Goal: Task Accomplishment & Management: Complete application form

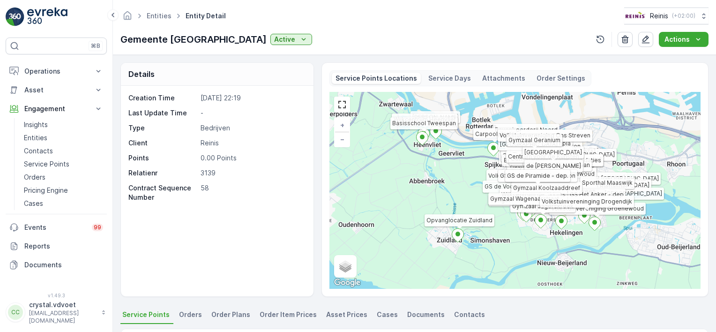
scroll to position [260, 0]
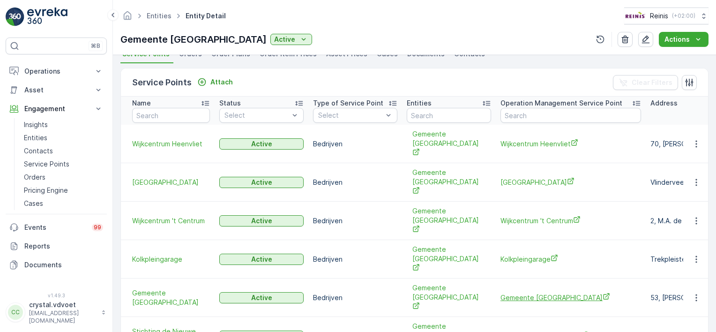
click at [558, 292] on span "Gemeente Nissewaard" at bounding box center [570, 297] width 141 height 10
click at [534, 331] on span "Stichting de Nieuwe Brug" at bounding box center [570, 336] width 141 height 10
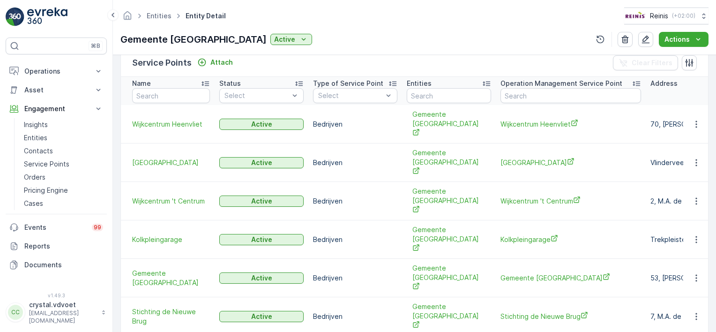
scroll to position [285, 0]
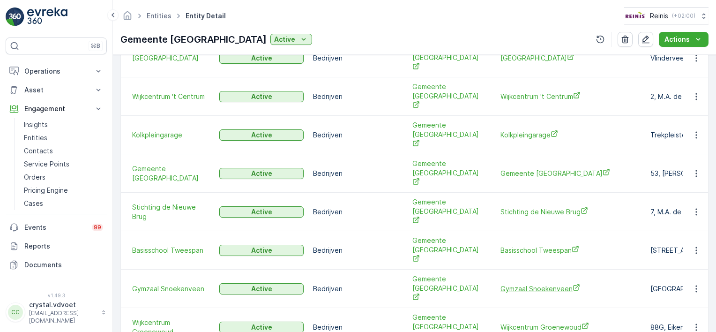
click at [533, 283] on span "Gymzaal Snoekenveen" at bounding box center [570, 288] width 141 height 10
click at [550, 322] on span "Wijkcentrum Groenewoud" at bounding box center [570, 327] width 141 height 10
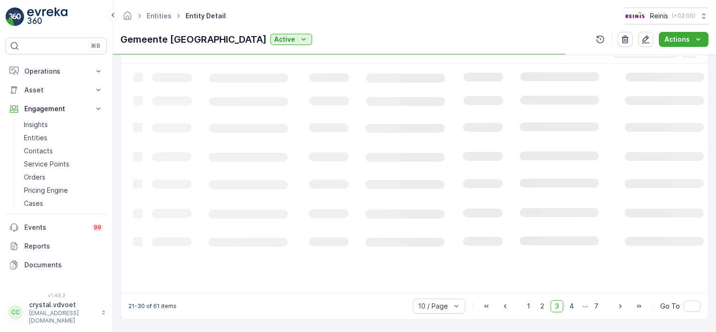
scroll to position [292, 0]
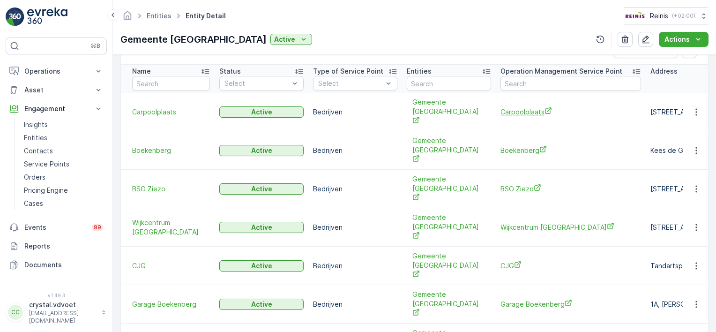
click at [516, 107] on span "Carpoolplaats" at bounding box center [570, 112] width 141 height 10
click at [528, 131] on td "Boekenberg" at bounding box center [571, 150] width 150 height 38
click at [523, 145] on span "Boekenberg" at bounding box center [570, 150] width 141 height 10
click at [518, 184] on span "BSO Ziezo" at bounding box center [570, 189] width 141 height 10
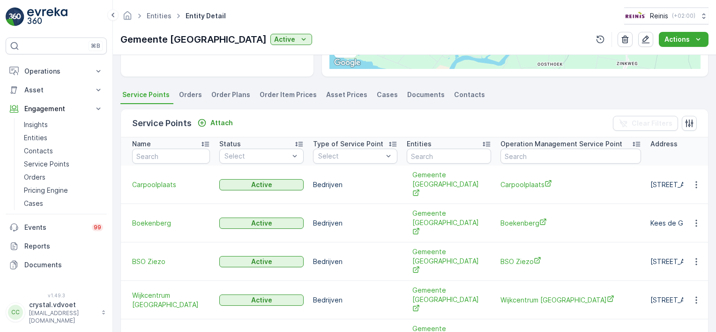
scroll to position [229, 0]
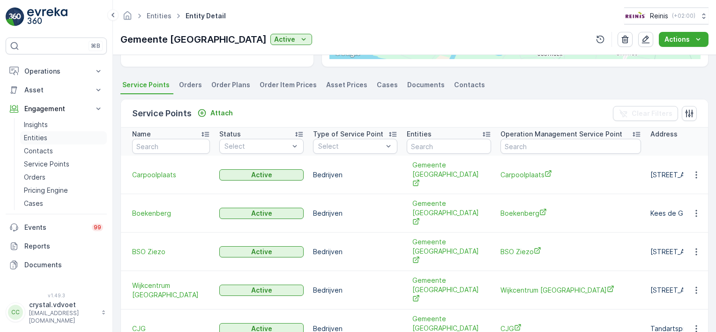
click at [66, 136] on link "Entities" at bounding box center [63, 137] width 87 height 13
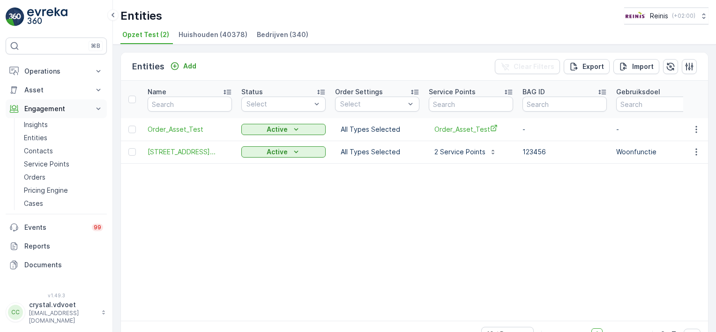
click at [96, 108] on icon at bounding box center [98, 108] width 9 height 9
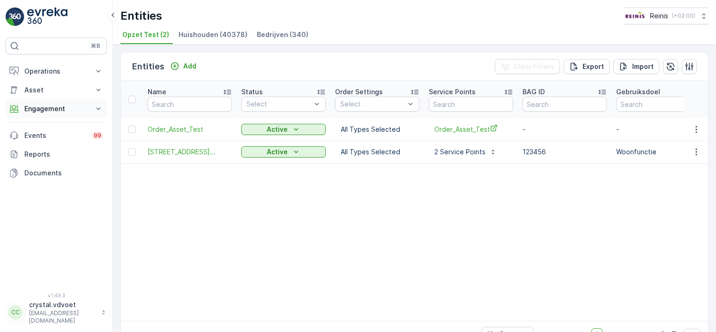
click at [96, 108] on icon at bounding box center [98, 108] width 9 height 9
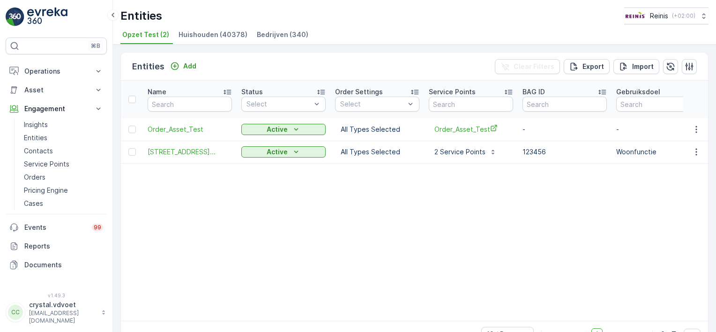
click at [265, 30] on span "Bedrijven (340)" at bounding box center [283, 34] width 52 height 9
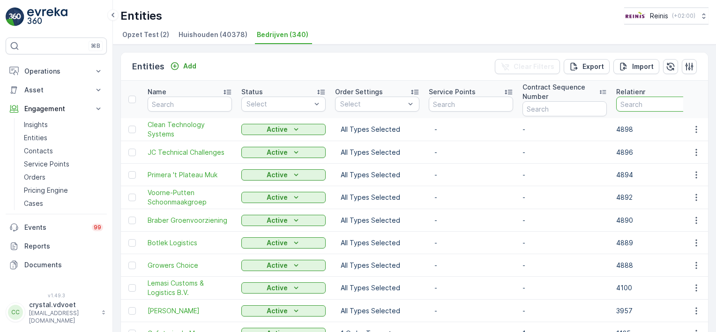
click at [631, 106] on input "number" at bounding box center [658, 103] width 84 height 15
type input "3139"
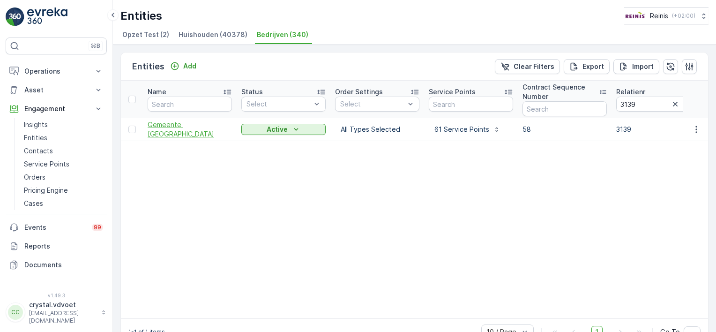
click at [198, 128] on span "Gemeente Nissewaard" at bounding box center [190, 129] width 84 height 19
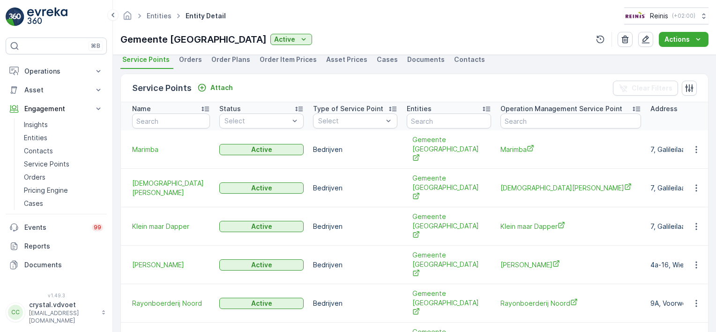
scroll to position [259, 0]
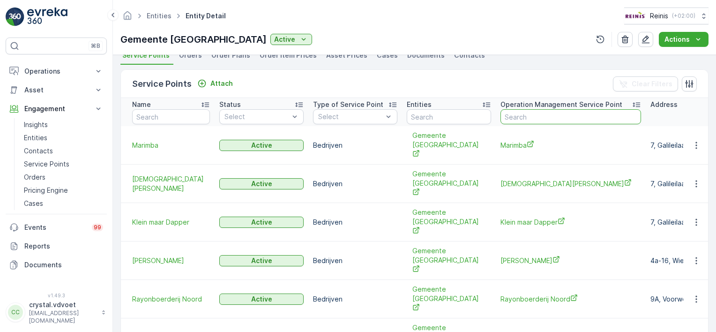
click at [529, 117] on input "text" at bounding box center [570, 116] width 141 height 15
type input "ziezo"
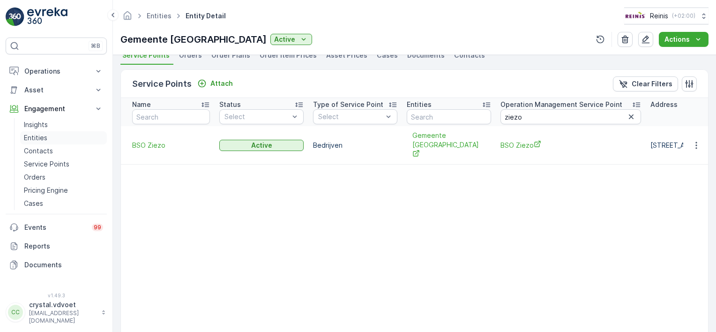
click at [33, 137] on p "Entities" at bounding box center [35, 137] width 23 height 9
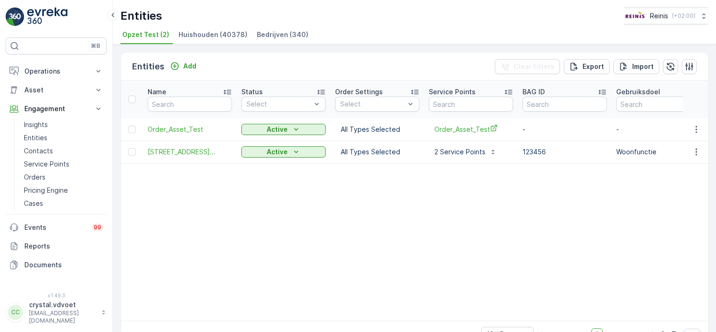
click at [281, 39] on li "Bedrijven (340)" at bounding box center [283, 36] width 57 height 16
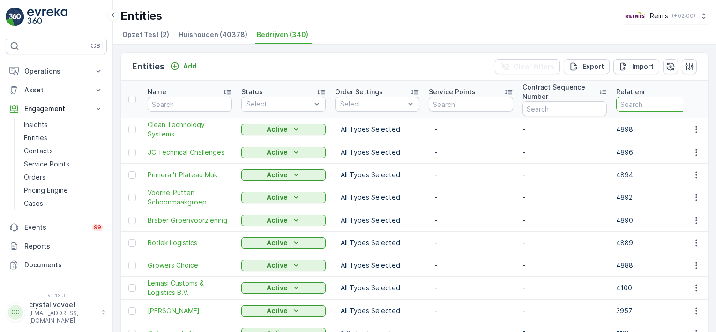
click at [631, 102] on input "number" at bounding box center [658, 103] width 84 height 15
type input "3139"
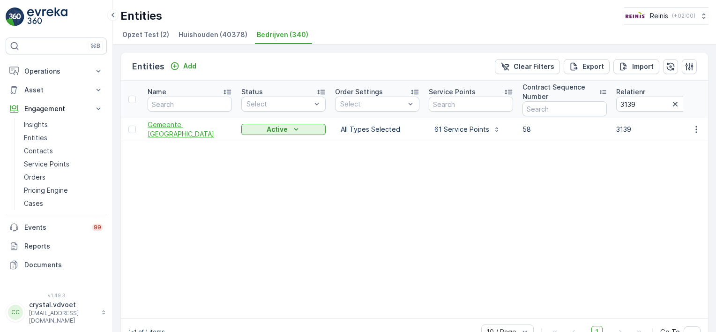
click at [205, 129] on span "Gemeente Nissewaard" at bounding box center [190, 129] width 84 height 19
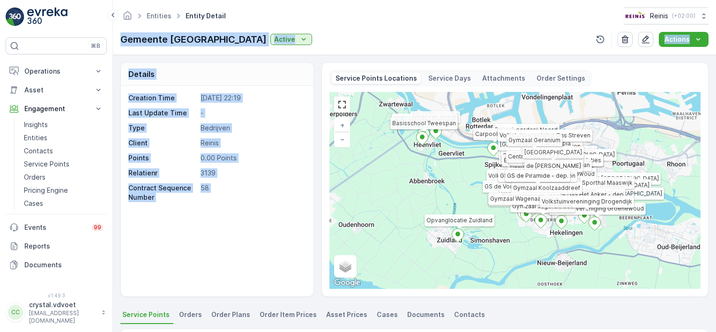
drag, startPoint x: 713, startPoint y: 11, endPoint x: 714, endPoint y: 58, distance: 47.3
click at [714, 58] on div "Entities Entity Detail Reinis ( +02:00 ) Gemeente Nissewaard Active Actions Det…" at bounding box center [414, 166] width 603 height 332
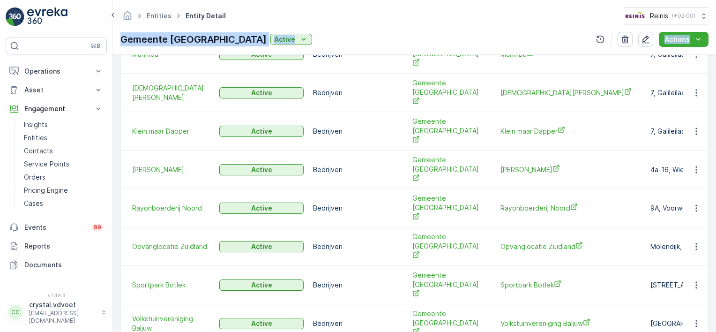
scroll to position [385, 0]
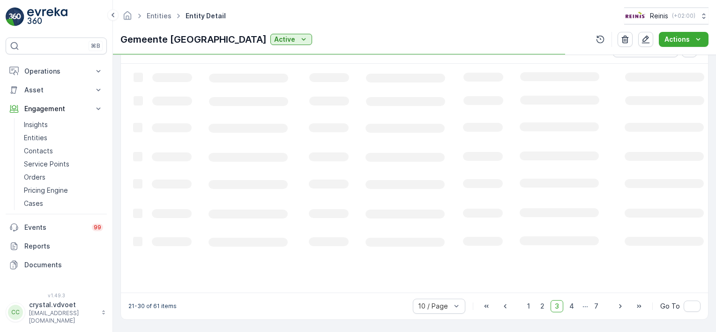
scroll to position [292, 0]
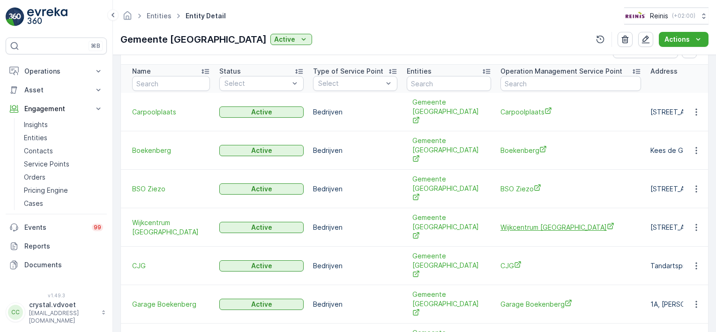
click at [538, 222] on span "Wijkcentrum Maaswijk" at bounding box center [570, 227] width 141 height 10
click at [507, 246] on td "CJG" at bounding box center [571, 265] width 150 height 38
click at [508, 260] on span "CJG" at bounding box center [570, 265] width 141 height 10
click at [172, 299] on span "Garage Boekenberg" at bounding box center [171, 303] width 78 height 9
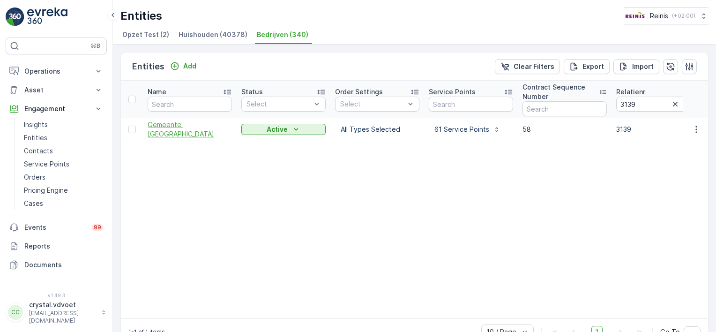
click at [218, 128] on span "Gemeente Nissewaard" at bounding box center [190, 129] width 84 height 19
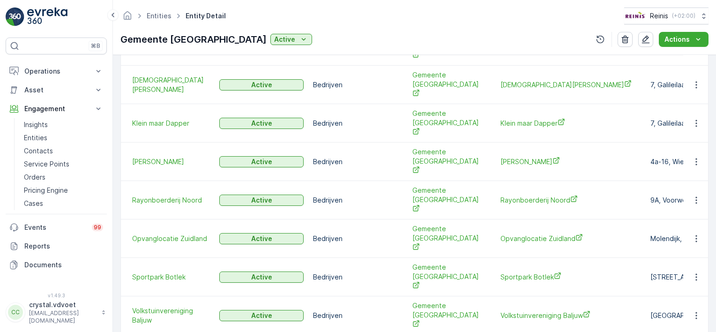
scroll to position [385, 0]
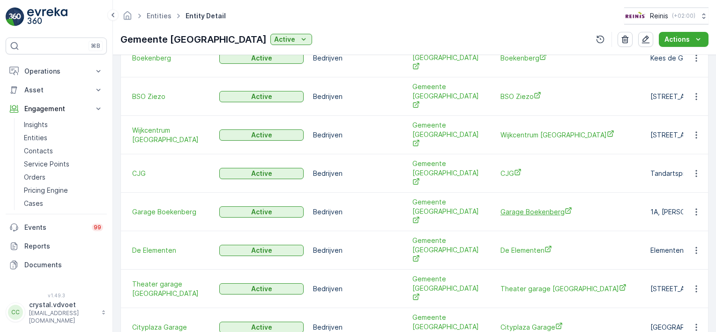
click at [506, 207] on span "Garage Boekenberg" at bounding box center [570, 212] width 141 height 10
click at [513, 245] on span "De Elementen" at bounding box center [570, 250] width 141 height 10
click at [539, 283] on span "Theater garage De Stoep" at bounding box center [570, 288] width 141 height 10
click at [528, 322] on span "Cityplaza Garage" at bounding box center [570, 327] width 141 height 10
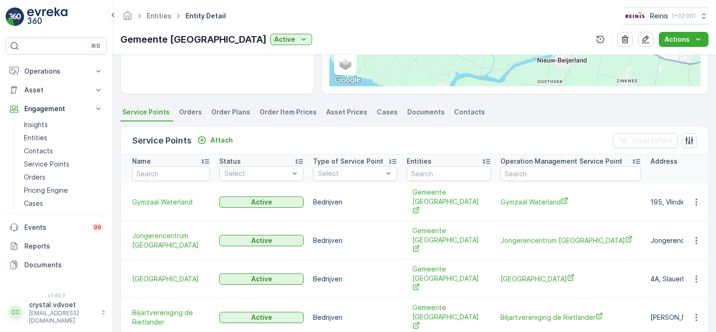
scroll to position [203, 0]
click at [519, 199] on span "Gymzaal Waterland" at bounding box center [570, 201] width 141 height 10
click at [51, 88] on p "Asset" at bounding box center [56, 89] width 64 height 9
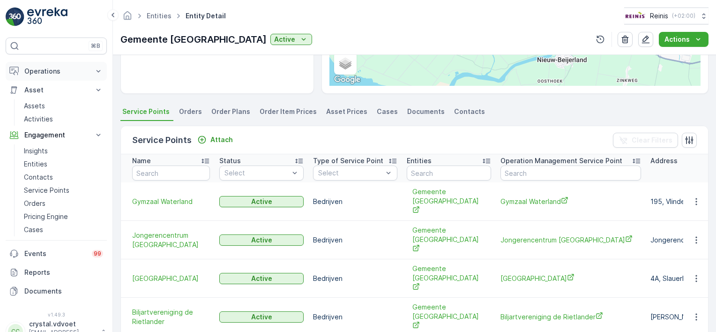
click at [72, 69] on p "Operations" at bounding box center [56, 71] width 64 height 9
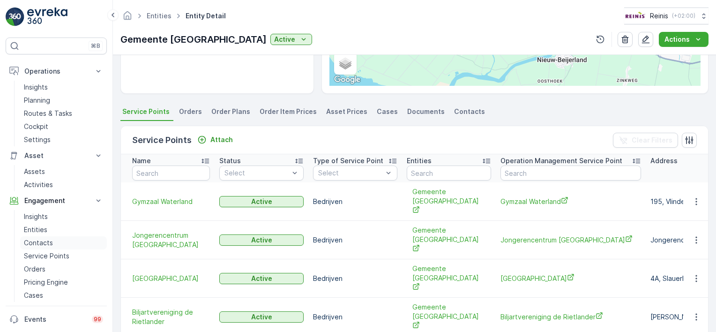
click at [34, 239] on p "Contacts" at bounding box center [38, 242] width 29 height 9
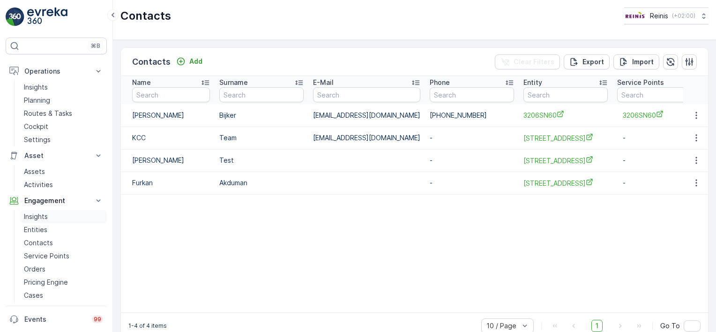
click at [41, 212] on p "Insights" at bounding box center [36, 216] width 24 height 9
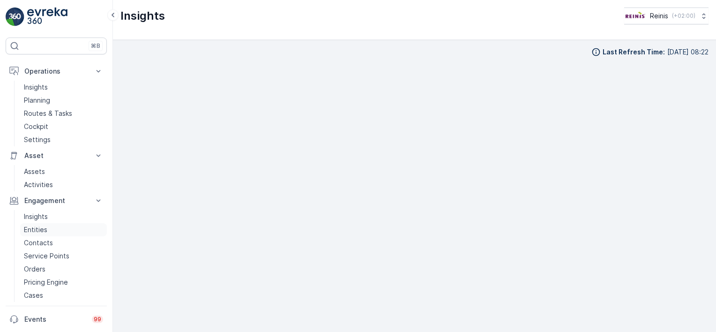
click at [39, 229] on p "Entities" at bounding box center [35, 229] width 23 height 9
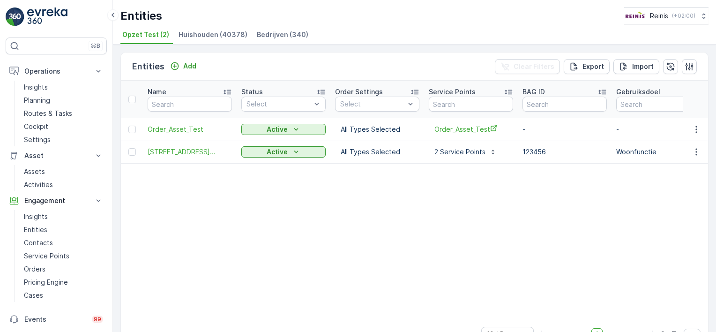
click at [276, 34] on span "Bedrijven (340)" at bounding box center [283, 34] width 52 height 9
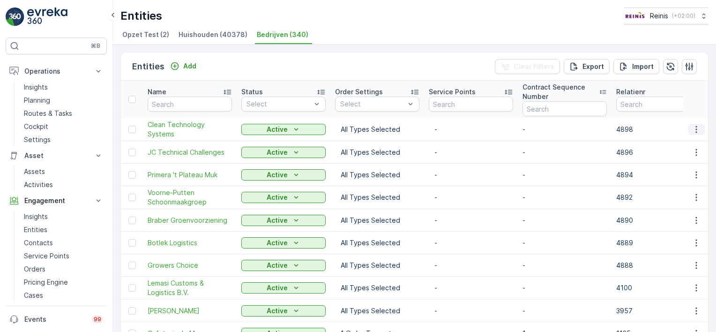
click at [695, 127] on icon "button" at bounding box center [695, 129] width 9 height 9
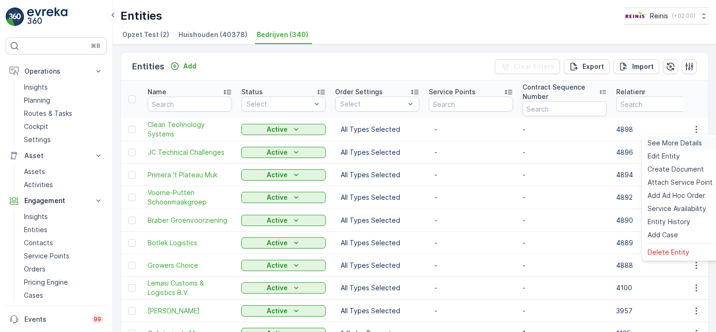
click at [691, 142] on span "See More Details" at bounding box center [674, 142] width 54 height 9
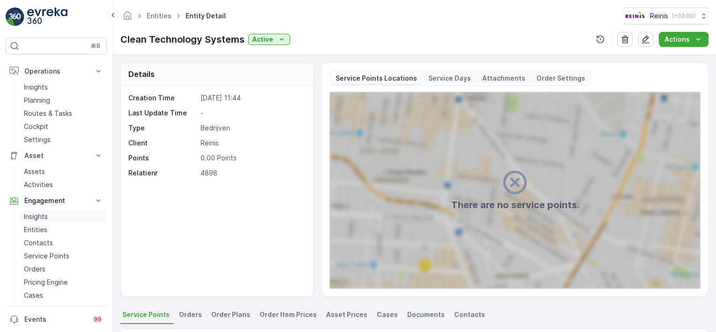
click at [49, 215] on link "Insights" at bounding box center [63, 216] width 87 height 13
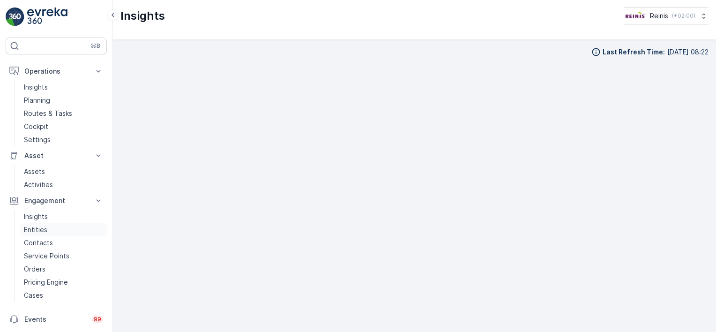
click at [40, 231] on p "Entities" at bounding box center [35, 229] width 23 height 9
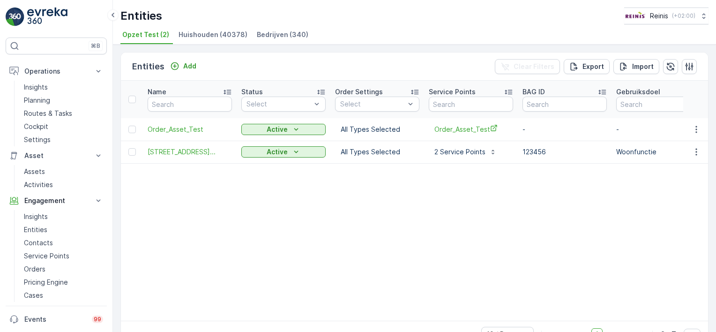
click at [275, 33] on span "Bedrijven (340)" at bounding box center [283, 34] width 52 height 9
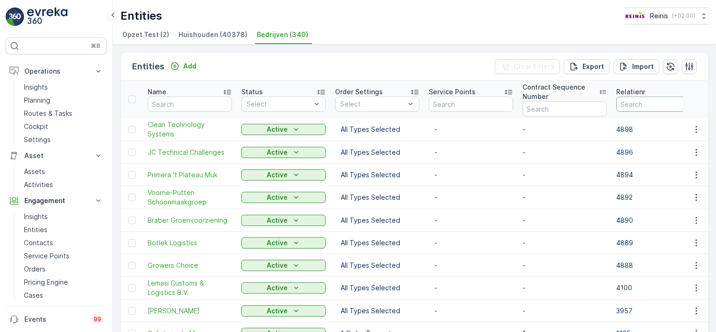
click at [634, 105] on input "number" at bounding box center [658, 103] width 84 height 15
type input "3139"
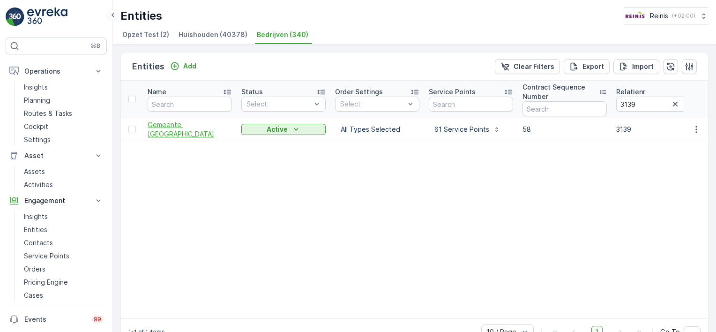
click at [208, 132] on span "Gemeente Nissewaard" at bounding box center [190, 129] width 84 height 19
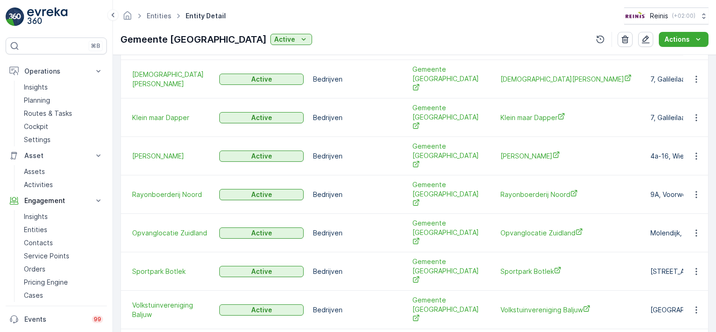
scroll to position [385, 0]
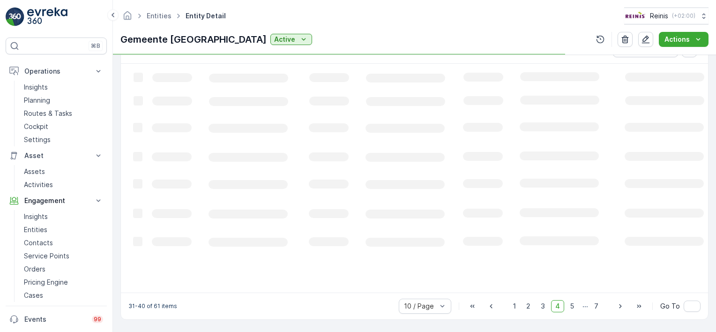
scroll to position [292, 0]
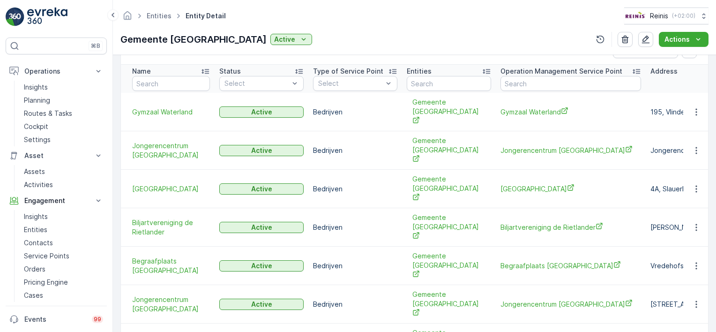
drag, startPoint x: 713, startPoint y: 198, endPoint x: 706, endPoint y: 67, distance: 131.3
click at [706, 67] on div "Details Creation Time 06.01.2024 22:19 Last Update Time - Type Bedrijven Client…" at bounding box center [414, 193] width 603 height 277
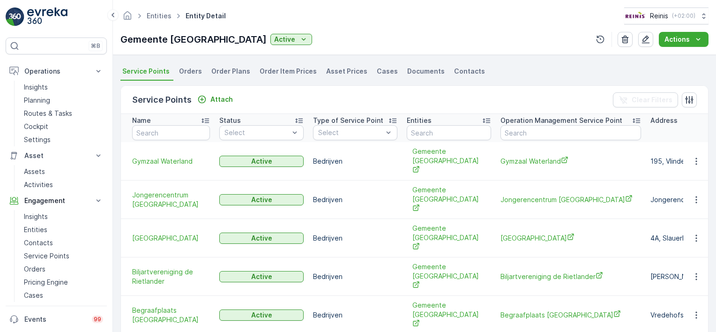
scroll to position [244, 0]
click at [518, 160] on td "Gymzaal Waterland" at bounding box center [571, 160] width 150 height 38
click at [42, 243] on p "Contacts" at bounding box center [38, 242] width 29 height 9
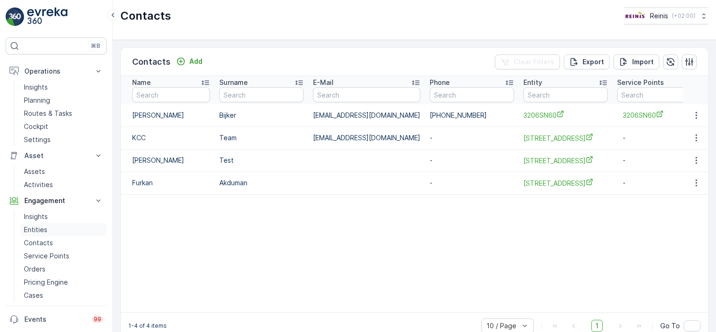
click at [36, 231] on p "Entities" at bounding box center [35, 229] width 23 height 9
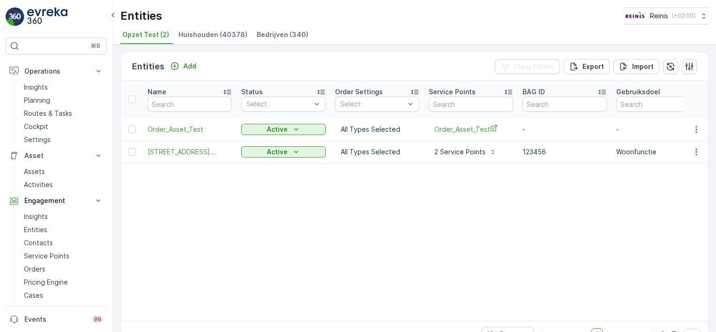
click at [201, 30] on span "Huishouden (40378)" at bounding box center [212, 34] width 69 height 9
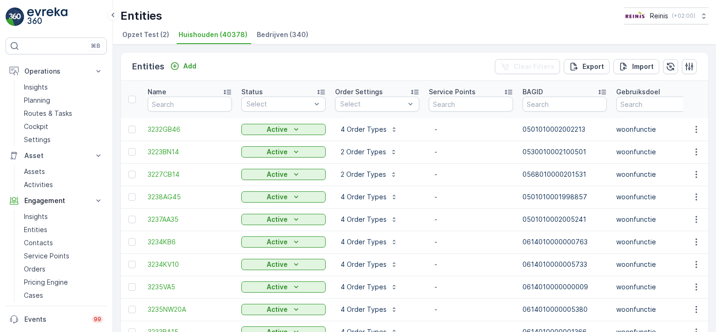
click at [258, 31] on span "Bedrijven (340)" at bounding box center [283, 34] width 52 height 9
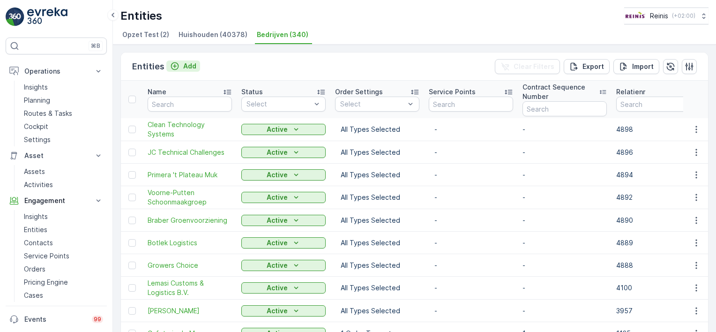
click at [174, 66] on icon "Add" at bounding box center [174, 65] width 9 height 9
click at [692, 238] on icon "button" at bounding box center [695, 242] width 9 height 9
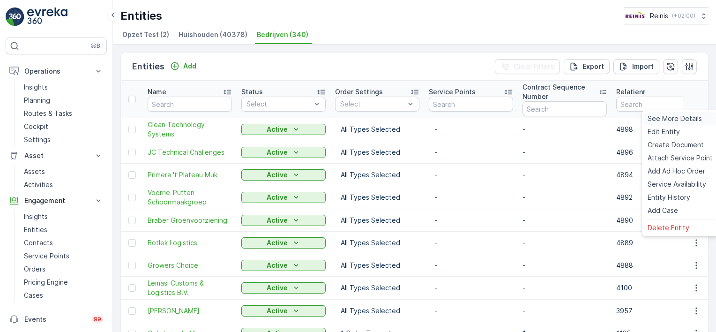
click at [676, 115] on span "See More Details" at bounding box center [674, 118] width 54 height 9
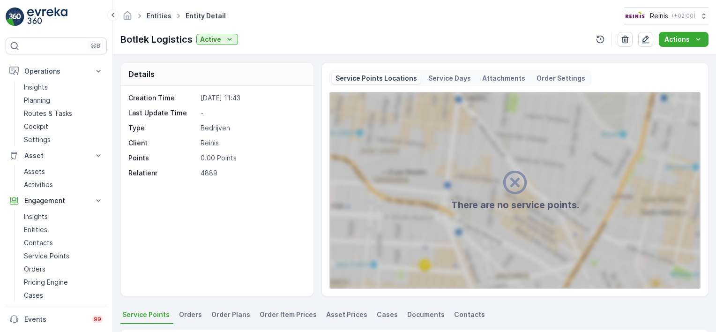
click at [161, 13] on link "Entities" at bounding box center [159, 16] width 25 height 8
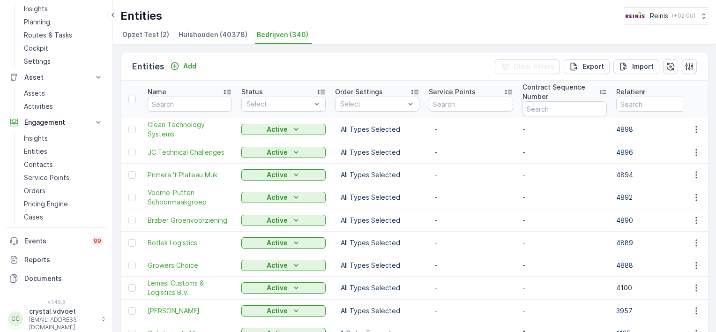
scroll to position [79, 0]
click at [37, 239] on p "Events" at bounding box center [55, 240] width 62 height 9
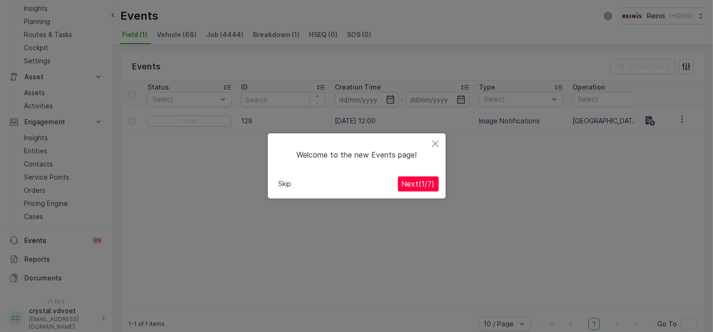
click at [437, 137] on button "Close" at bounding box center [435, 144] width 21 height 22
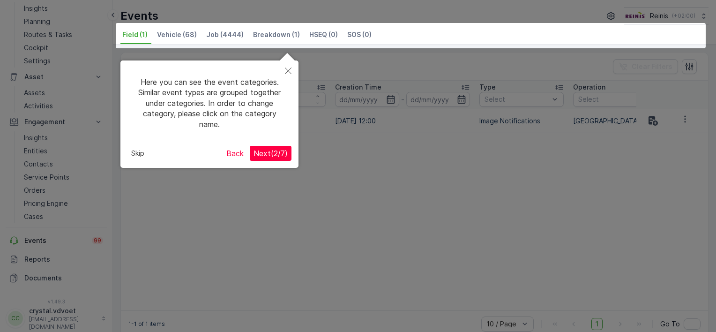
click at [437, 137] on div at bounding box center [358, 166] width 716 height 332
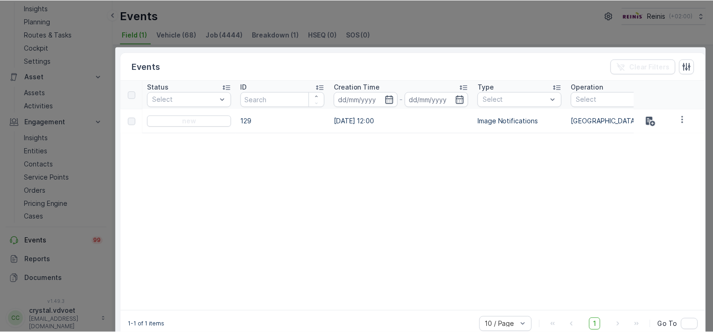
scroll to position [96, 0]
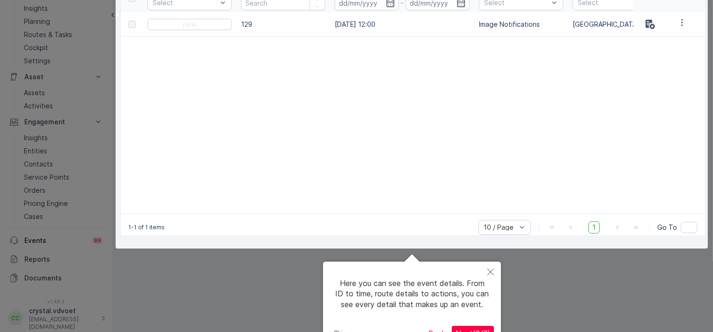
click at [488, 270] on icon "Close" at bounding box center [491, 271] width 7 height 7
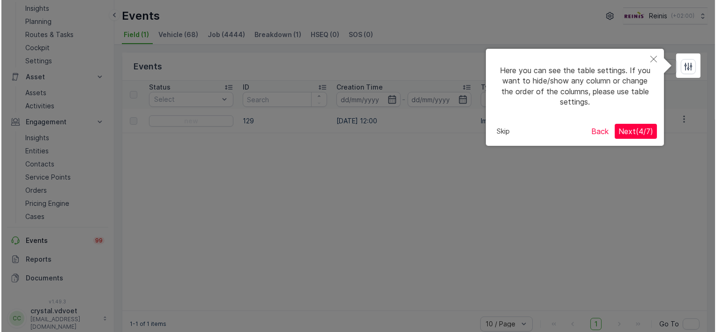
scroll to position [0, 0]
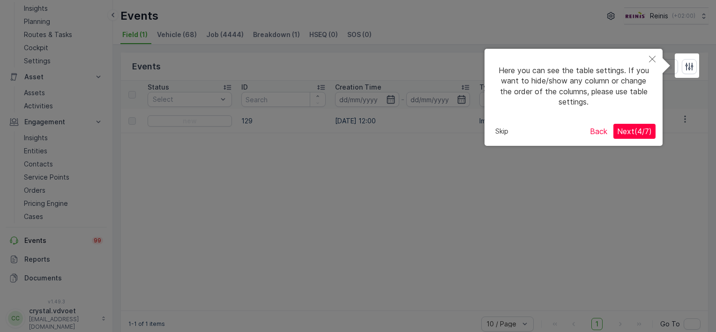
click at [46, 150] on div at bounding box center [358, 166] width 716 height 332
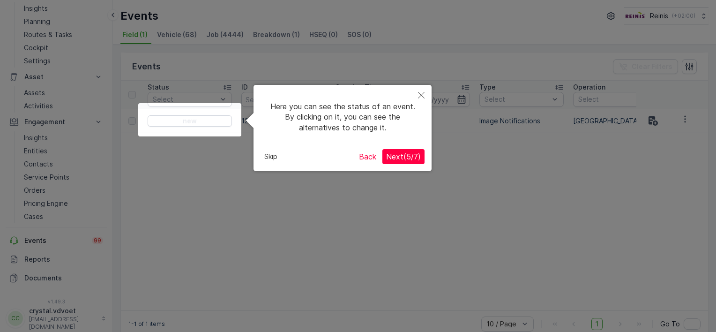
click at [422, 96] on icon "Close" at bounding box center [421, 95] width 7 height 7
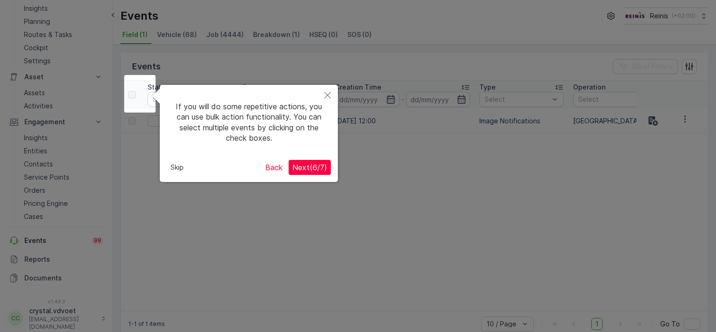
click at [329, 92] on icon "Close" at bounding box center [327, 95] width 7 height 7
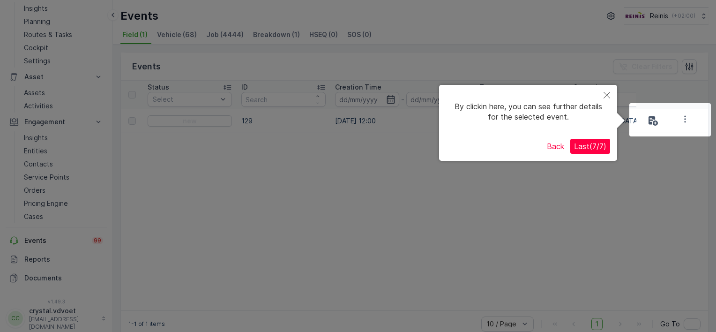
click at [603, 96] on icon "Close" at bounding box center [606, 95] width 7 height 7
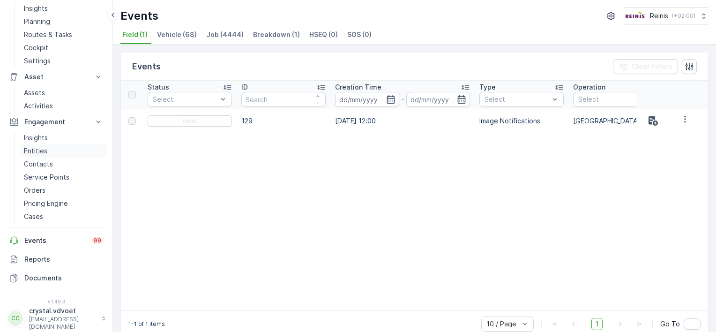
click at [58, 154] on link "Entities" at bounding box center [63, 150] width 87 height 13
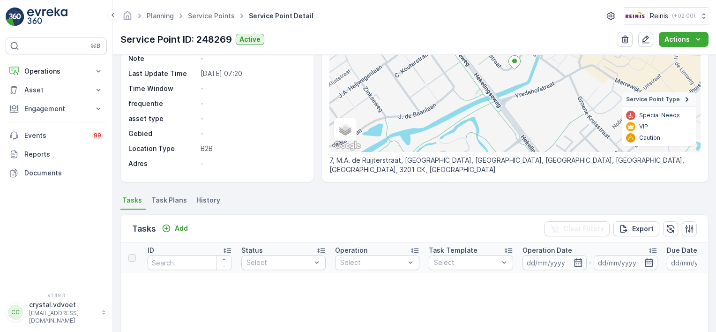
scroll to position [115, 0]
click at [183, 193] on li "Task Plans" at bounding box center [169, 201] width 41 height 16
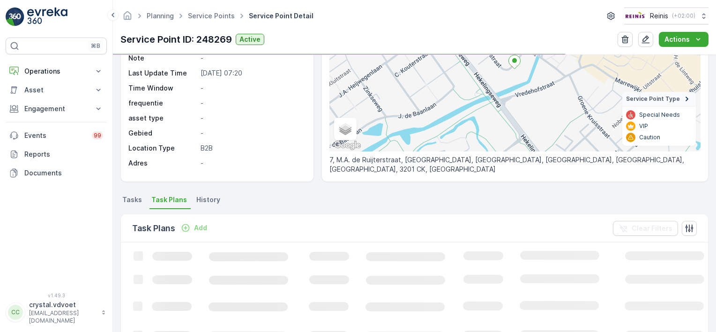
click at [200, 227] on p "Add" at bounding box center [200, 227] width 13 height 9
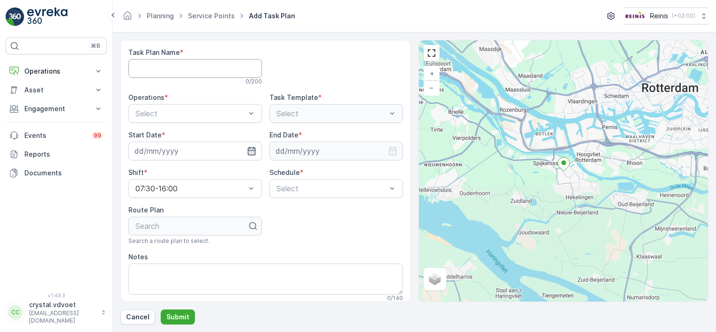
click at [156, 66] on Name "Task Plan Name" at bounding box center [194, 68] width 133 height 19
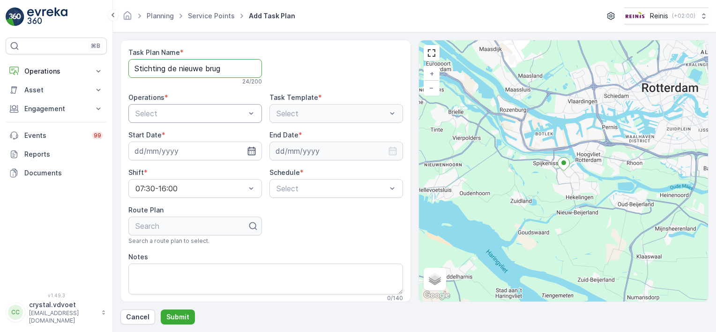
type Name "Stichting de nieuwe brug"
click at [202, 152] on div "B2B - Rest Afval" at bounding box center [195, 152] width 122 height 8
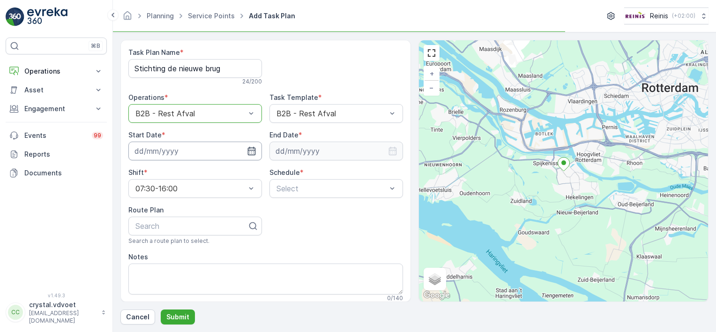
click at [215, 152] on input at bounding box center [194, 150] width 133 height 19
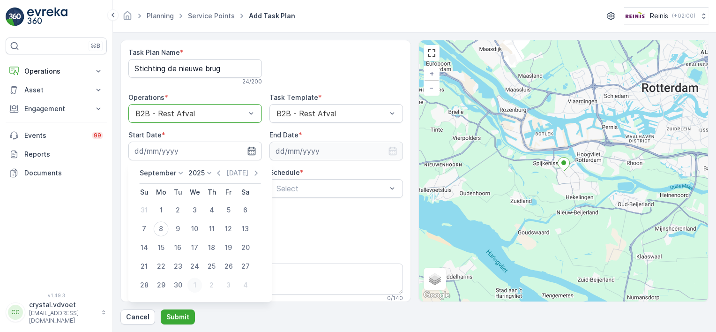
click at [193, 283] on div "1" at bounding box center [194, 284] width 15 height 15
type input "01.10.2025"
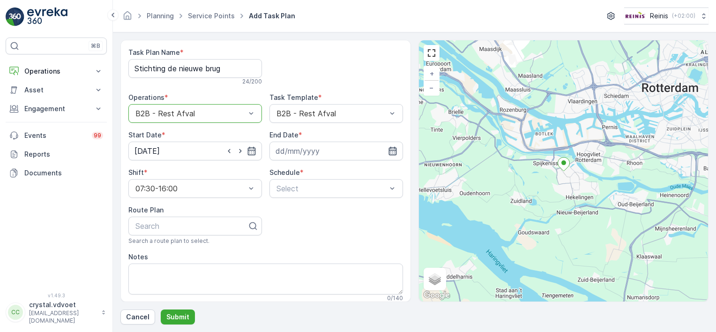
click at [388, 150] on icon "button" at bounding box center [392, 151] width 8 height 8
click at [316, 172] on icon at bounding box center [320, 172] width 9 height 9
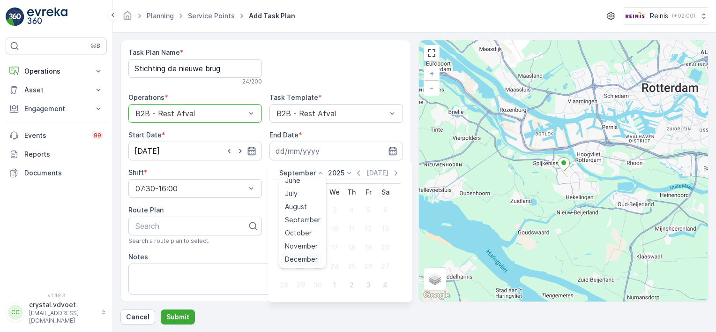
click at [320, 258] on div "December" at bounding box center [301, 258] width 40 height 13
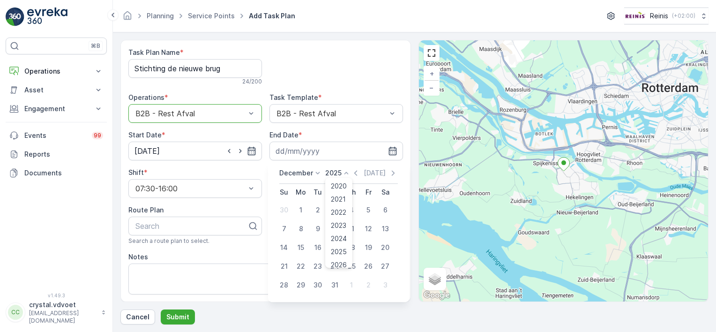
click at [344, 171] on icon at bounding box center [345, 172] width 9 height 9
click at [342, 256] on span "2030" at bounding box center [339, 258] width 16 height 9
click at [317, 285] on div "31" at bounding box center [317, 284] width 15 height 15
type input "[DATE]"
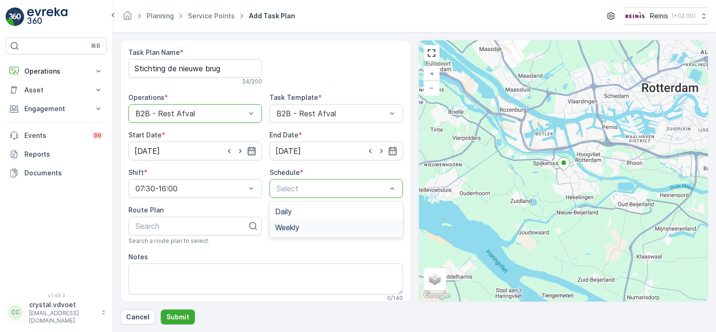
click at [318, 223] on div "Weekly" at bounding box center [336, 227] width 122 height 8
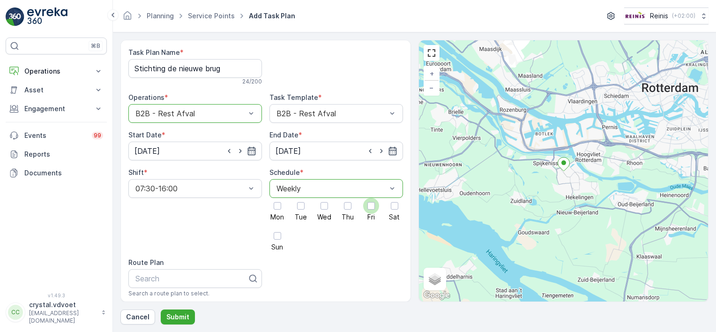
click at [366, 209] on div at bounding box center [371, 206] width 16 height 16
click at [371, 198] on input "Fri" at bounding box center [371, 198] width 0 height 0
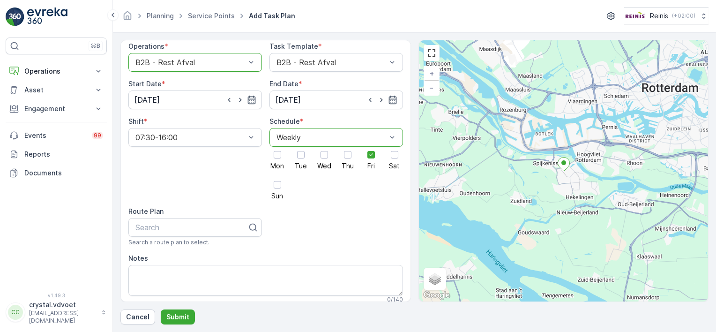
scroll to position [54, 0]
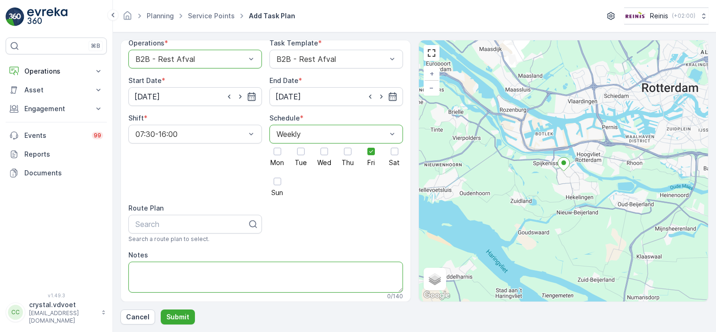
click at [156, 262] on textarea "Notes" at bounding box center [265, 276] width 274 height 31
type textarea "4x 240 ltr rest"
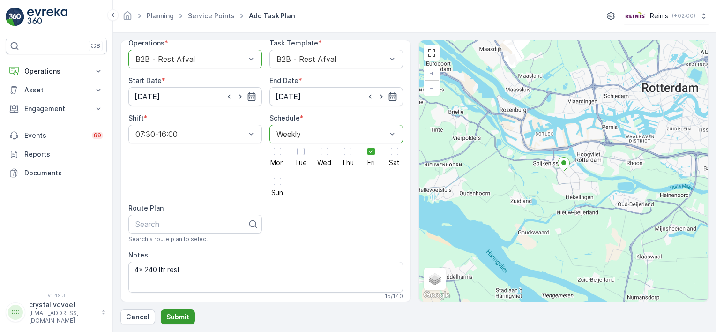
click at [170, 317] on p "Submit" at bounding box center [177, 316] width 23 height 9
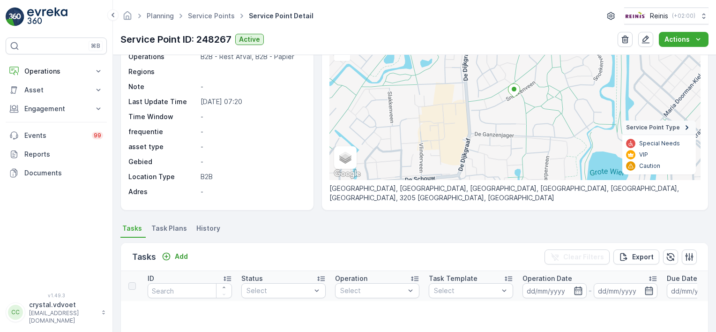
scroll to position [89, 0]
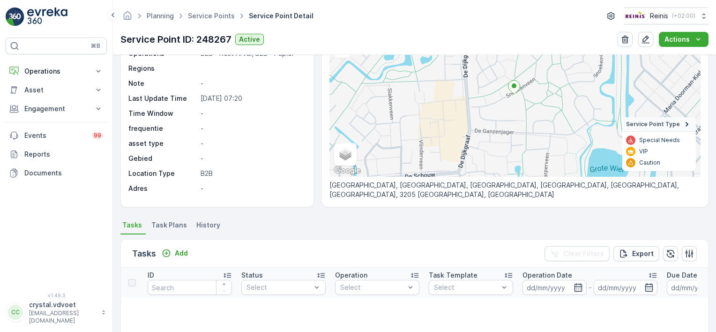
click at [167, 225] on span "Task Plans" at bounding box center [169, 224] width 36 height 9
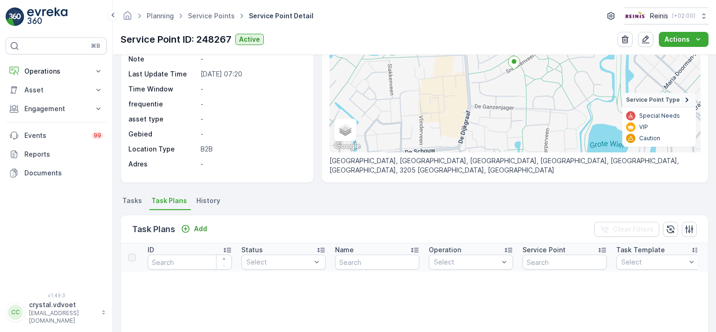
scroll to position [115, 0]
click at [200, 222] on button "Add" at bounding box center [194, 227] width 34 height 11
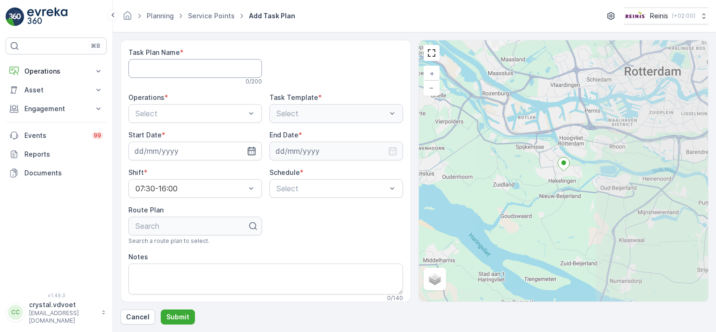
click at [152, 74] on Name "Task Plan Name" at bounding box center [194, 68] width 133 height 19
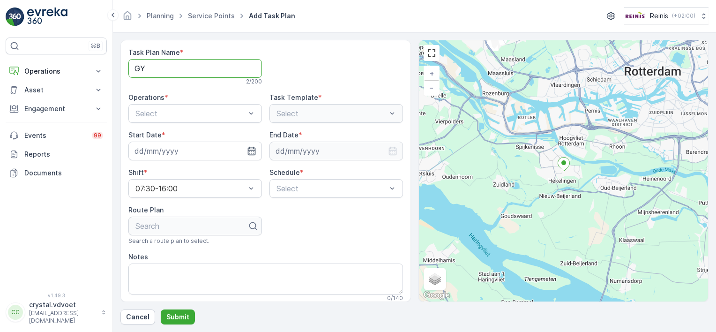
type Name "G"
type Name "Gymzaal Snoekenveen"
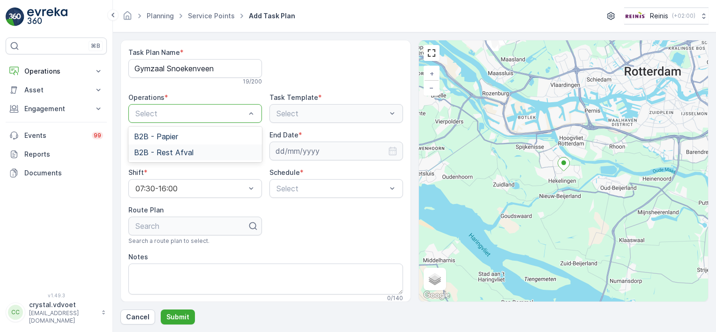
click at [217, 152] on div "B2B - Rest Afval" at bounding box center [195, 152] width 122 height 8
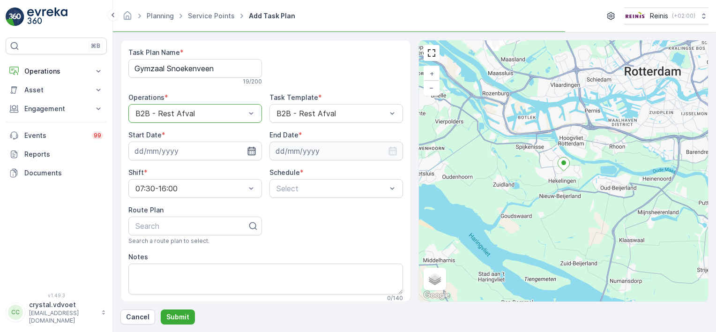
click at [251, 147] on icon "button" at bounding box center [251, 151] width 8 height 8
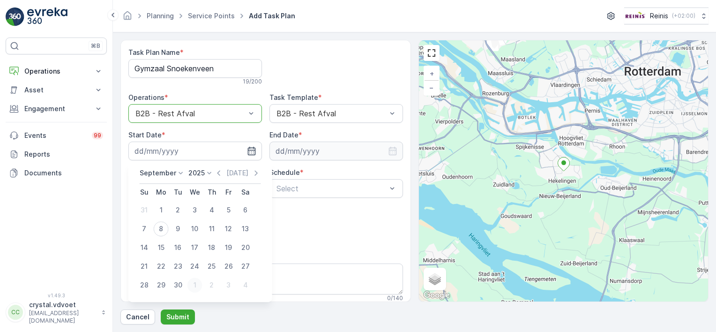
click at [192, 285] on div "1" at bounding box center [194, 284] width 15 height 15
type input "01.10.2025"
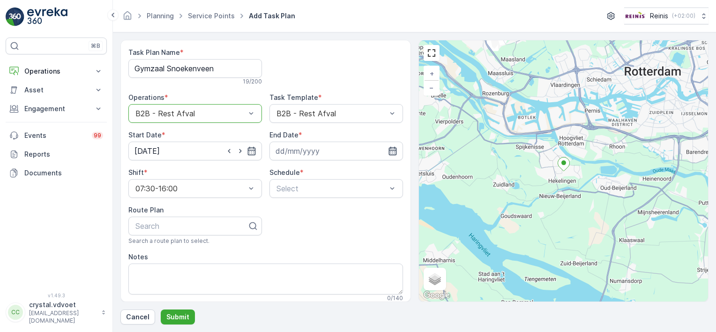
click at [392, 149] on icon "button" at bounding box center [392, 151] width 8 height 8
click at [317, 170] on icon at bounding box center [320, 172] width 9 height 9
drag, startPoint x: 324, startPoint y: 193, endPoint x: 322, endPoint y: 224, distance: 31.0
click at [322, 224] on ul "January February March April May June July August September October November De…" at bounding box center [302, 223] width 47 height 90
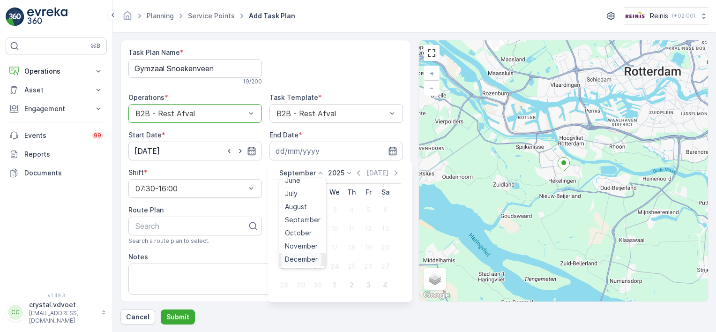
click at [307, 259] on span "December" at bounding box center [301, 258] width 33 height 9
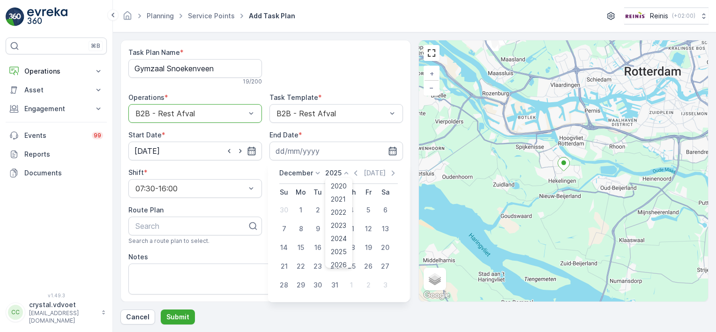
click at [344, 172] on icon at bounding box center [346, 173] width 4 height 2
click at [341, 260] on span "2030" at bounding box center [339, 258] width 16 height 9
click at [318, 285] on div "31" at bounding box center [317, 284] width 15 height 15
type input "[DATE]"
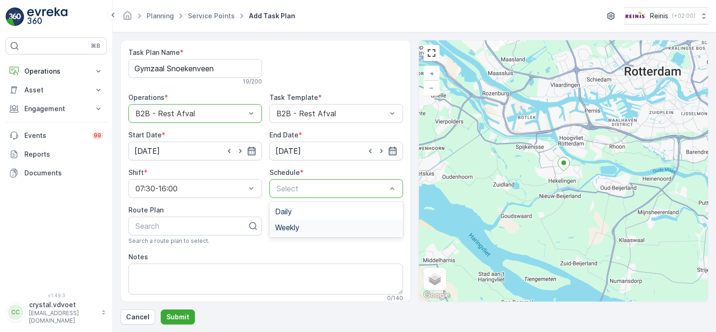
click at [317, 225] on div "Weekly" at bounding box center [336, 227] width 122 height 8
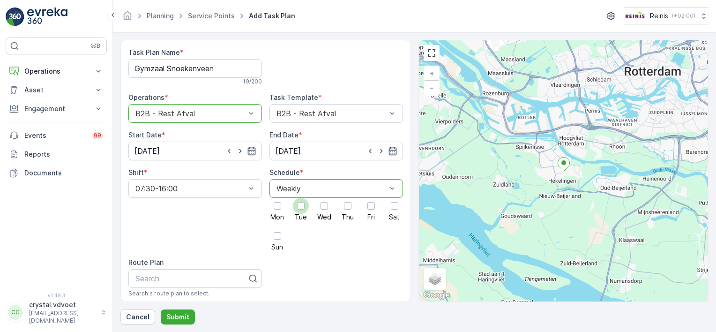
click at [302, 205] on div at bounding box center [300, 205] width 7 height 7
click at [301, 198] on input "Tue" at bounding box center [301, 198] width 0 height 0
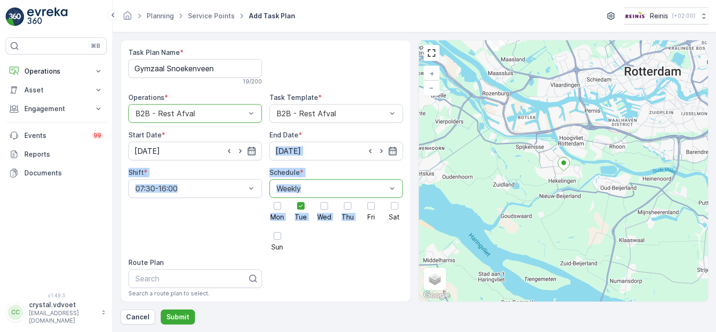
drag, startPoint x: 410, startPoint y: 163, endPoint x: 412, endPoint y: 219, distance: 56.2
click at [412, 219] on div "Task Plan Name * Gymzaal Snoekenveen 19 / 200 Operations * option B2B - Rest Af…" at bounding box center [414, 171] width 588 height 262
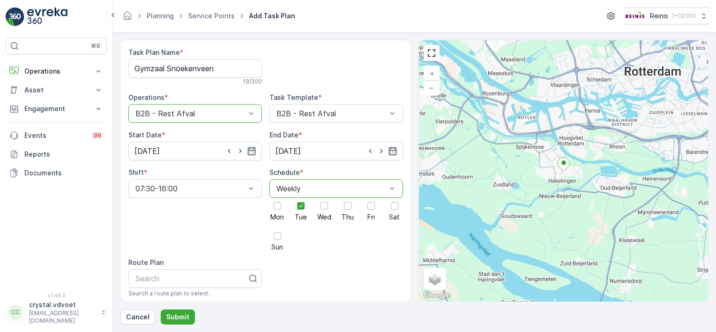
click at [410, 136] on div "Task Plan Name * Gymzaal Snoekenveen 19 / 200 Operations * option B2B - Rest Af…" at bounding box center [414, 171] width 588 height 262
drag, startPoint x: 407, startPoint y: 131, endPoint x: 407, endPoint y: 161, distance: 29.5
click at [407, 161] on div "Task Plan Name * Gymzaal Snoekenveen 19 / 200 Operations * option B2B - Rest Af…" at bounding box center [265, 171] width 290 height 262
drag, startPoint x: 715, startPoint y: 84, endPoint x: 717, endPoint y: 203, distance: 118.5
click at [715, 203] on html "⌘B Operations Insights Planning Routes & Tasks Cockpit Settings Asset Assets Ac…" at bounding box center [358, 166] width 716 height 332
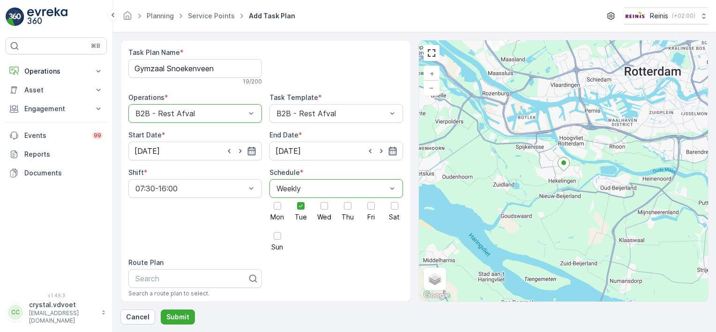
click at [369, 293] on div "Task Plan Name * Gymzaal Snoekenveen 19 / 200 Operations * option B2B - Rest Af…" at bounding box center [265, 219] width 274 height 343
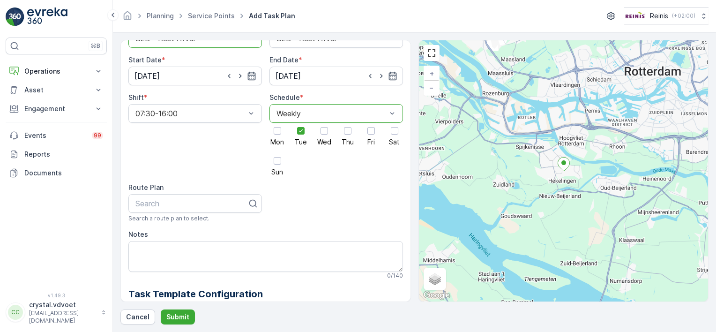
scroll to position [94, 0]
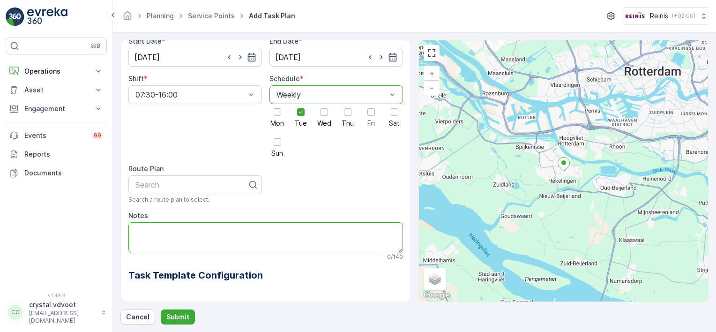
click at [142, 227] on textarea "Notes" at bounding box center [265, 237] width 274 height 31
type textarea "1x 240 ltr rest Pand van de Kameleon"
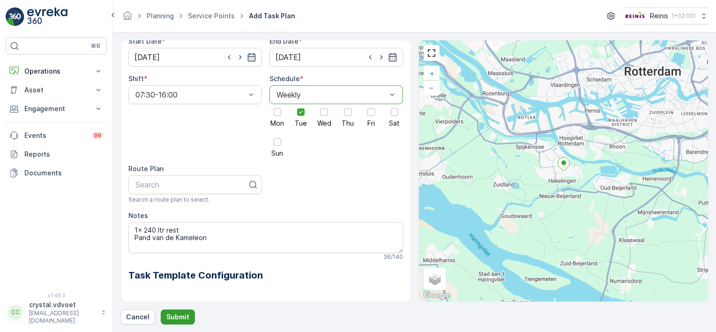
click at [170, 318] on p "Submit" at bounding box center [177, 316] width 23 height 9
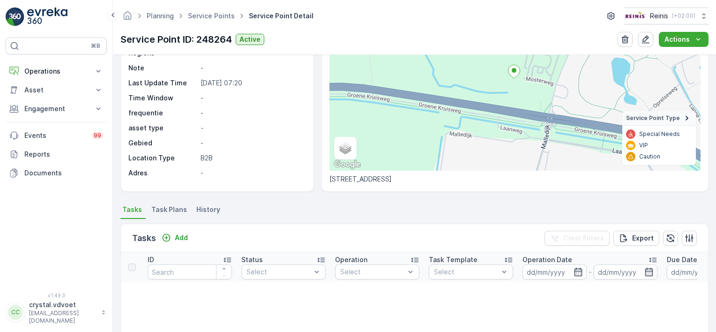
scroll to position [109, 0]
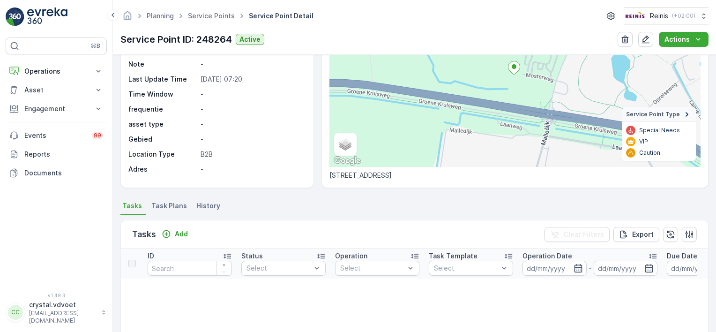
click at [165, 207] on span "Task Plans" at bounding box center [169, 205] width 36 height 9
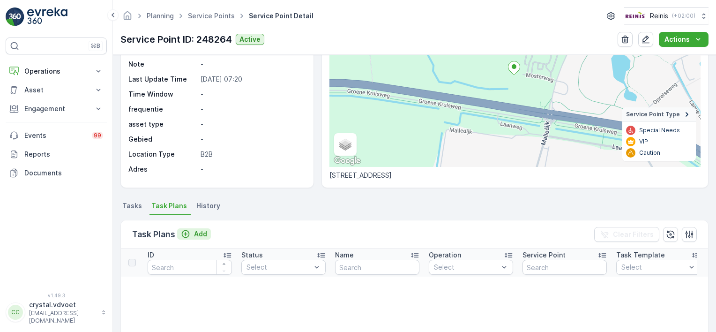
click at [190, 234] on icon "Add" at bounding box center [185, 233] width 9 height 9
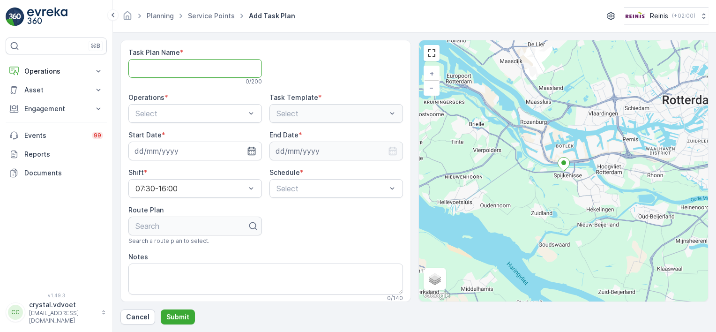
click at [150, 68] on Name "Task Plan Name" at bounding box center [194, 68] width 133 height 19
type Name "Carpoolplaats"
click at [221, 123] on div "Task Plan Name * Carpoolplaats 13 / 200 Operations * Select Task Template * Sel…" at bounding box center [265, 175] width 274 height 254
click at [191, 137] on div "B2B - Papier" at bounding box center [195, 136] width 122 height 8
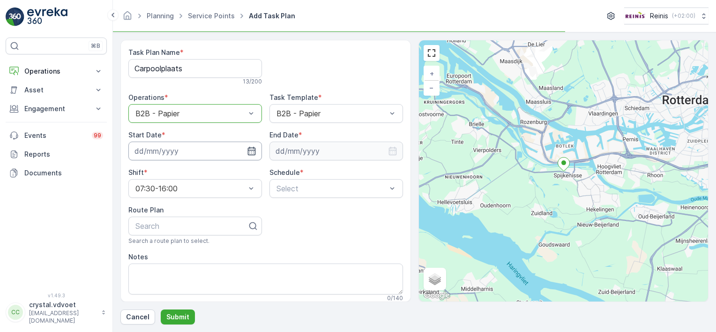
click at [190, 148] on input at bounding box center [194, 150] width 133 height 19
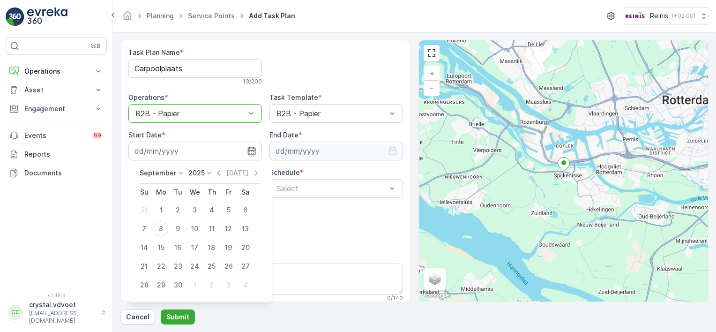
click at [237, 122] on div "Task Plan Name * Carpoolplaats 13 / 200 Operations * option B2B - Papier, selec…" at bounding box center [265, 193] width 274 height 290
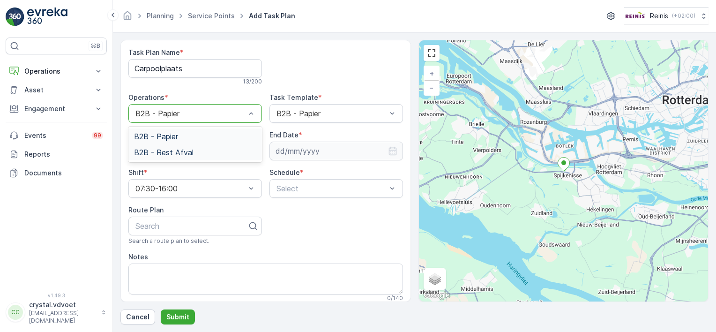
click at [198, 154] on div "B2B - Rest Afval" at bounding box center [195, 152] width 122 height 8
click at [252, 148] on icon "button" at bounding box center [251, 151] width 8 height 8
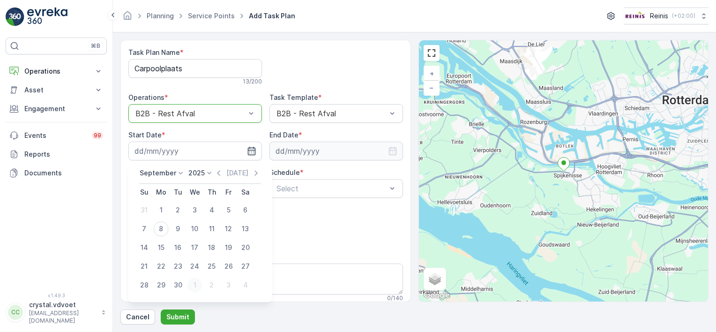
click at [197, 283] on div "1" at bounding box center [194, 284] width 15 height 15
type input "01.10.2025"
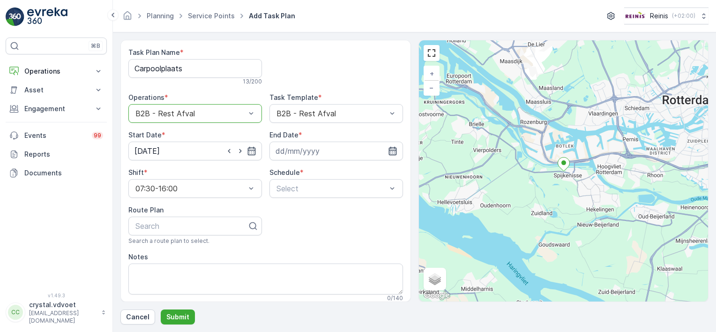
click at [391, 150] on icon "button" at bounding box center [392, 151] width 8 height 8
click at [318, 172] on icon at bounding box center [320, 172] width 9 height 9
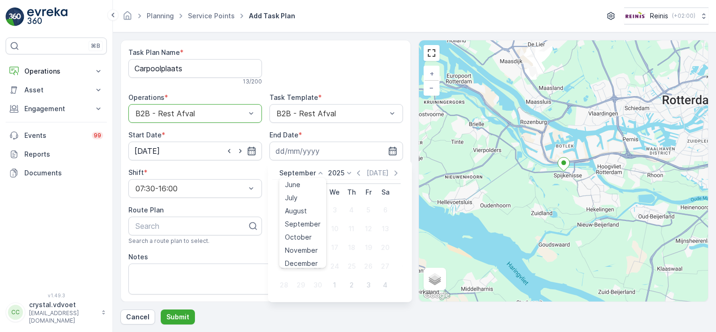
scroll to position [71, 0]
click at [311, 258] on span "December" at bounding box center [301, 258] width 33 height 9
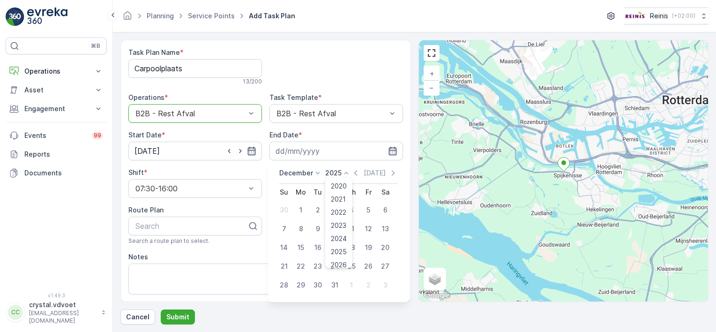
click at [345, 173] on icon at bounding box center [346, 173] width 4 height 2
click at [339, 259] on span "2030" at bounding box center [339, 258] width 16 height 9
click at [333, 290] on div "1" at bounding box center [334, 284] width 15 height 15
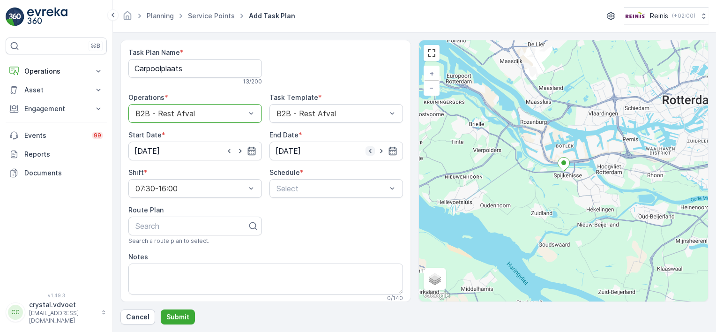
click at [367, 151] on icon "button" at bounding box center [369, 150] width 9 height 9
type input "31.12.2030"
click at [323, 226] on div "Weekly" at bounding box center [336, 227] width 122 height 8
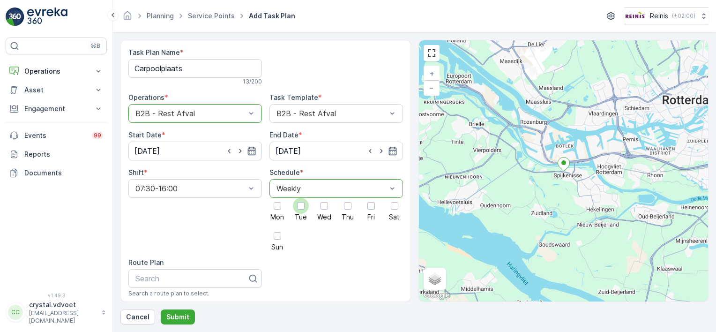
click at [299, 209] on div at bounding box center [301, 206] width 16 height 16
click at [301, 198] on input "Tue" at bounding box center [301, 198] width 0 height 0
click at [366, 209] on div at bounding box center [371, 206] width 16 height 16
click at [371, 198] on input "Fri" at bounding box center [371, 198] width 0 height 0
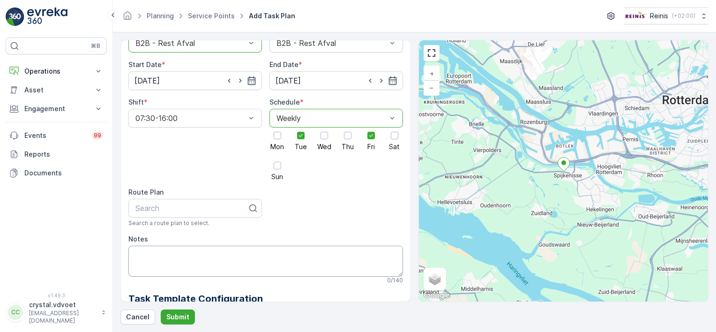
scroll to position [72, 0]
click at [178, 253] on textarea "Notes" at bounding box center [265, 259] width 274 height 31
click at [212, 260] on textarea "2x 1100 ltr rest Geen losvuil meenenemen!!" at bounding box center [265, 259] width 274 height 31
click at [235, 259] on textarea "2x 1100 ltr rest Geen losvuil meenemen!!" at bounding box center [265, 259] width 274 height 31
type textarea "2x 1100 ltr rest Geen losvuil meenemen!!"
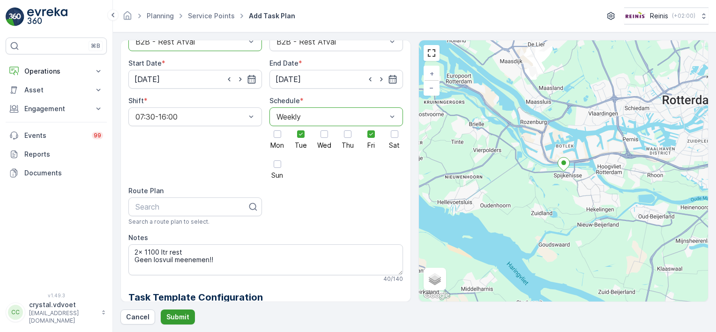
click at [180, 318] on p "Submit" at bounding box center [177, 316] width 23 height 9
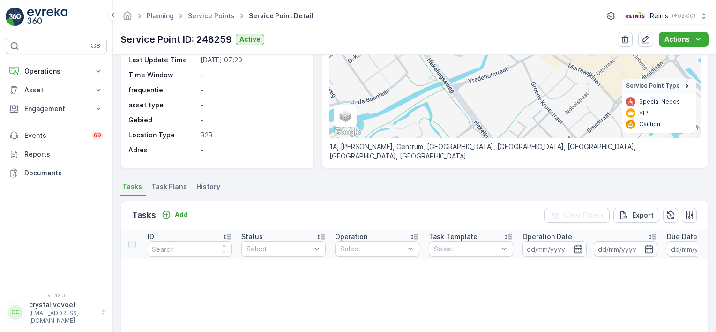
scroll to position [152, 0]
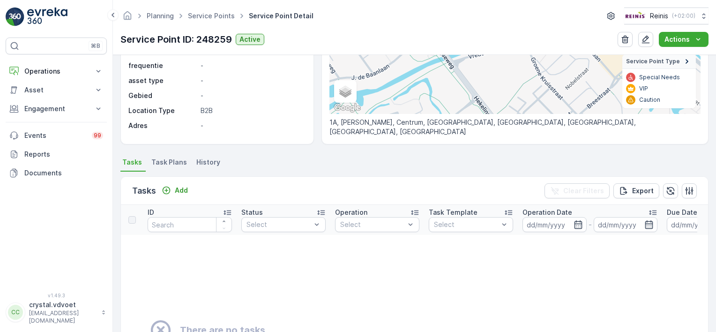
click at [177, 167] on li "Task Plans" at bounding box center [169, 163] width 41 height 16
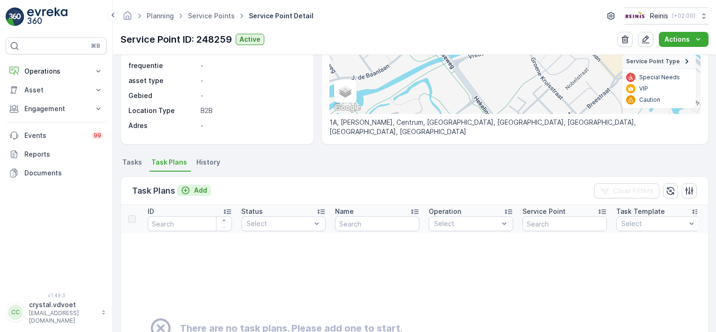
click at [191, 191] on div "Add" at bounding box center [194, 189] width 26 height 9
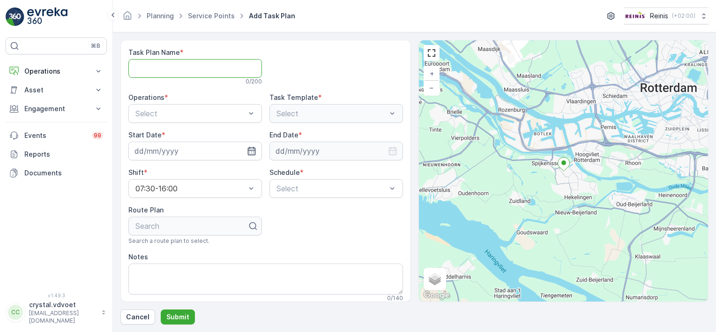
click at [161, 72] on Name "Task Plan Name" at bounding box center [194, 68] width 133 height 19
type Name "Garage Boekenberg"
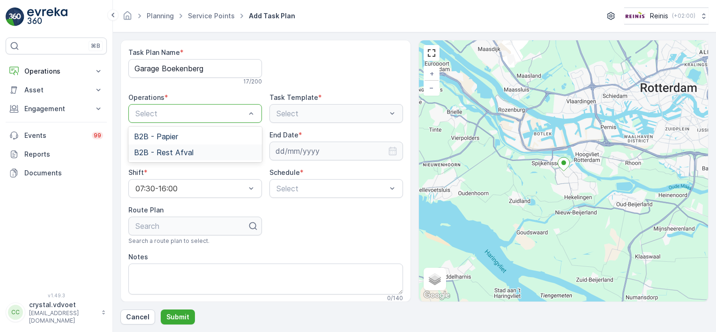
click at [178, 152] on span "B2B - Rest Afval" at bounding box center [163, 152] width 59 height 8
click at [244, 149] on input at bounding box center [194, 150] width 133 height 19
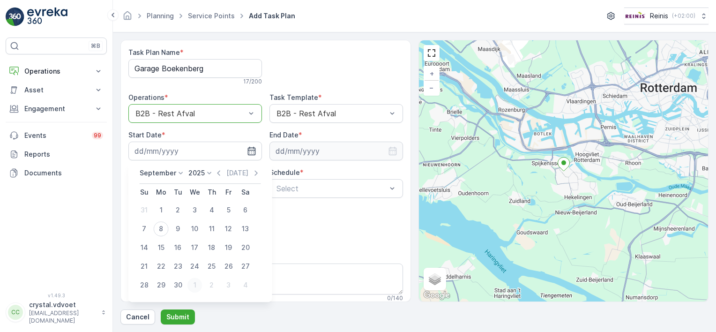
click at [194, 287] on div "1" at bounding box center [194, 284] width 15 height 15
type input "01.10.2025"
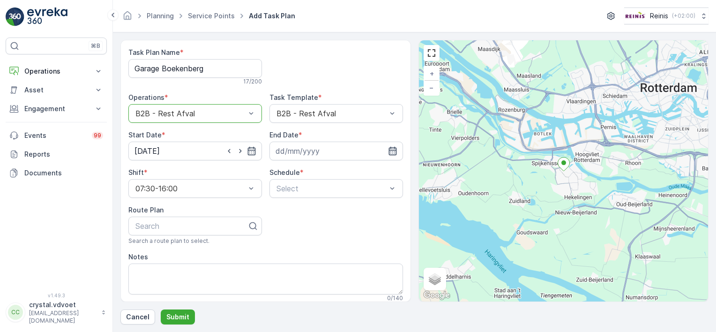
click at [391, 149] on icon "button" at bounding box center [392, 150] width 9 height 9
click at [346, 171] on icon at bounding box center [348, 172] width 9 height 9
click at [348, 257] on span "2030" at bounding box center [341, 258] width 16 height 9
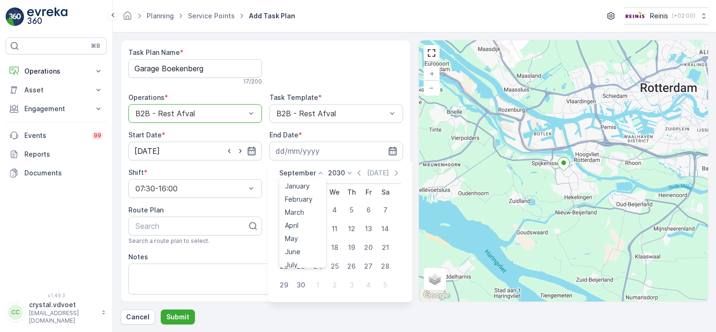
click at [318, 171] on icon at bounding box center [320, 172] width 9 height 9
drag, startPoint x: 326, startPoint y: 207, endPoint x: 325, endPoint y: 260, distance: 53.0
click at [325, 260] on ul "January February March April May June July August September October November De…" at bounding box center [302, 223] width 47 height 90
click at [311, 257] on span "December" at bounding box center [301, 258] width 33 height 9
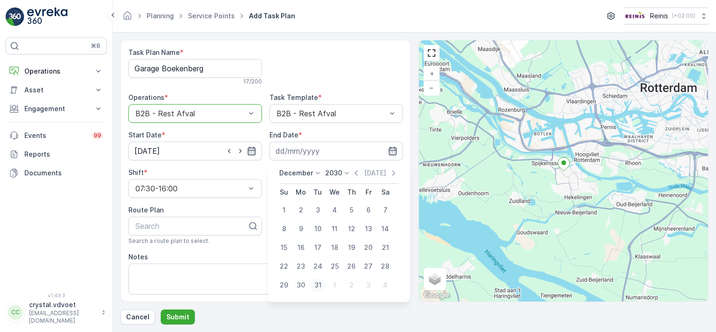
click at [318, 286] on div "31" at bounding box center [317, 284] width 15 height 15
type input "31.12.2030"
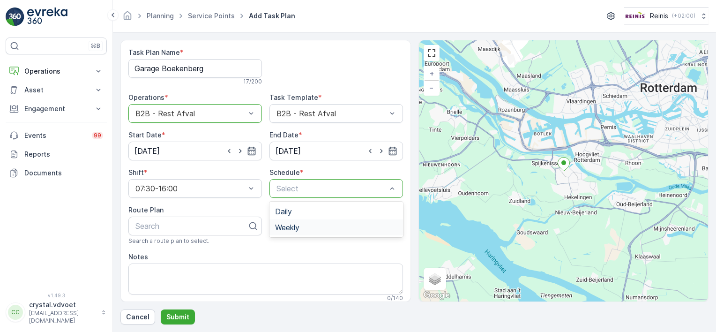
click at [287, 229] on span "Weekly" at bounding box center [287, 227] width 24 height 8
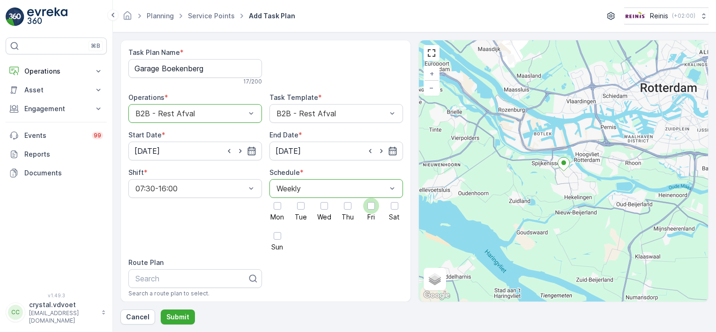
click at [367, 205] on div at bounding box center [370, 205] width 7 height 7
click at [371, 198] on input "Fri" at bounding box center [371, 198] width 0 height 0
drag, startPoint x: 410, startPoint y: 171, endPoint x: 408, endPoint y: 184, distance: 12.8
click at [408, 184] on div "Task Plan Name * Garage Boekenberg 17 / 200 Operations * option B2B - Rest Afva…" at bounding box center [414, 171] width 588 height 262
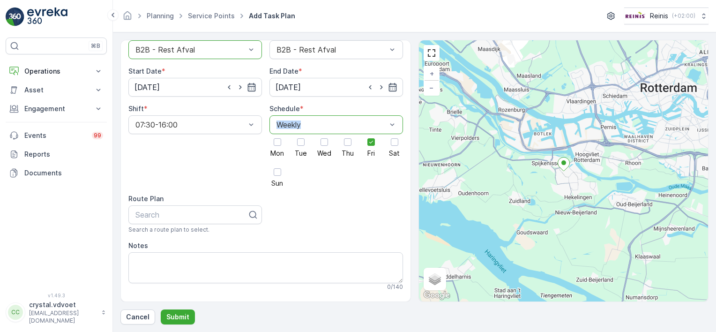
scroll to position [69, 0]
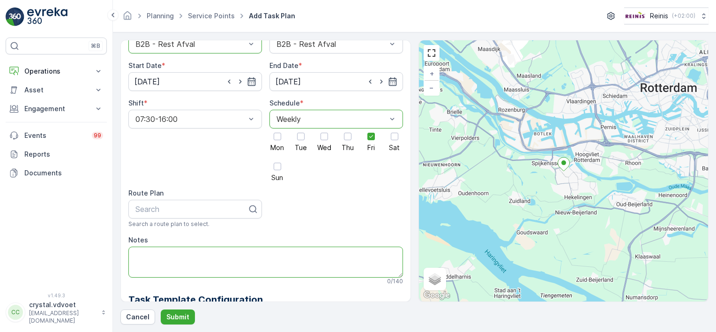
click at [141, 252] on textarea "Notes" at bounding box center [265, 261] width 274 height 31
type textarea "2x 240 ltr rest Geen losvuil menemen!"
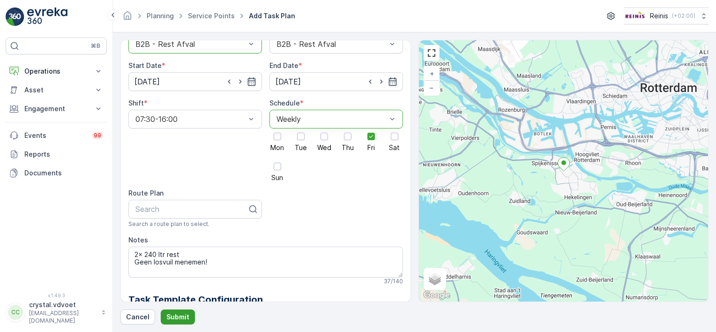
click at [175, 317] on p "Submit" at bounding box center [177, 316] width 23 height 9
